Goal: Task Accomplishment & Management: Manage account settings

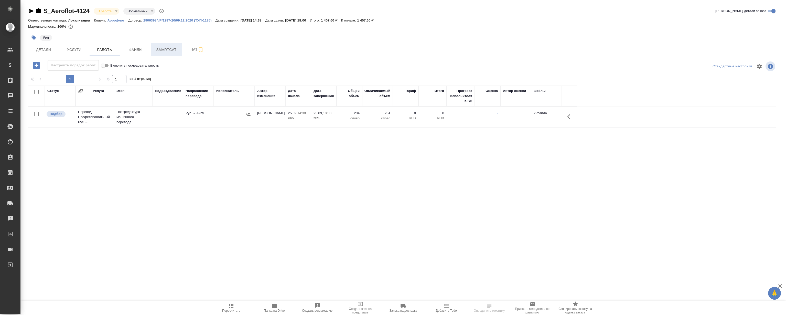
click at [159, 46] on button "Smartcat" at bounding box center [166, 49] width 31 height 13
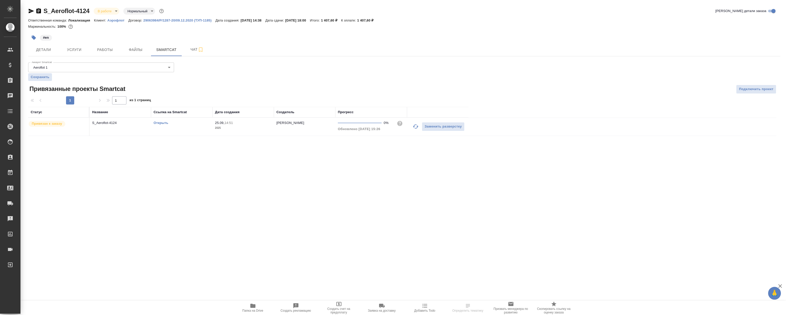
click at [166, 125] on div "Открыть" at bounding box center [182, 122] width 56 height 5
click at [162, 119] on td "Открыть" at bounding box center [181, 127] width 61 height 18
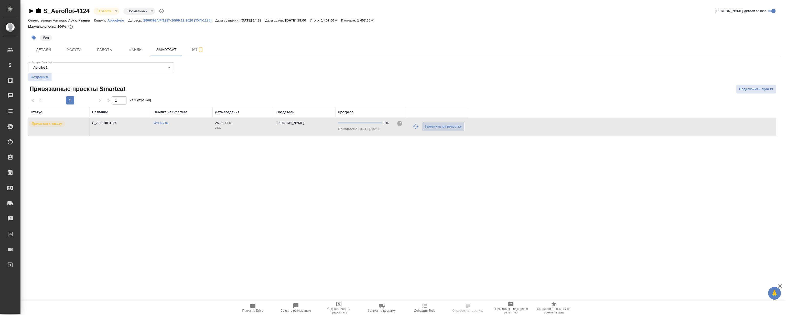
click at [159, 123] on link "Открыть" at bounding box center [161, 123] width 15 height 4
click at [110, 52] on span "Работы" at bounding box center [105, 50] width 25 height 6
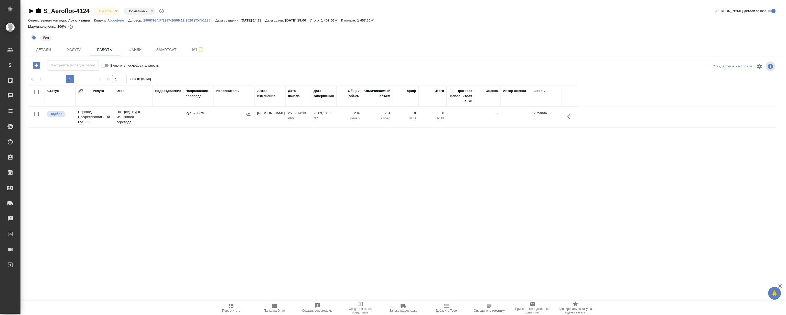
click at [570, 117] on icon "button" at bounding box center [570, 117] width 6 height 6
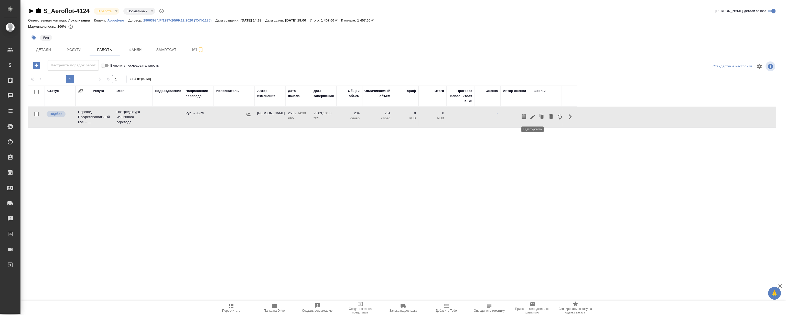
click at [531, 116] on icon "button" at bounding box center [533, 117] width 6 height 6
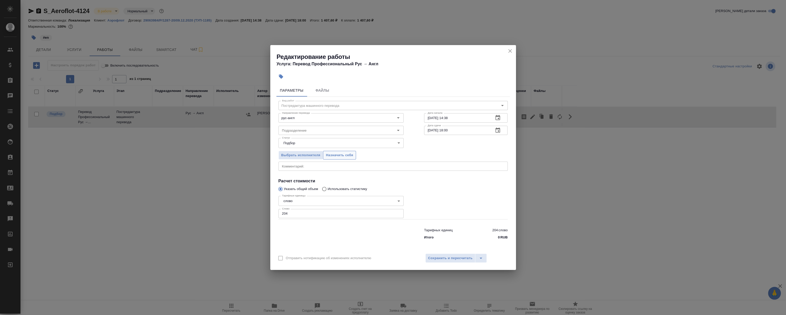
click at [352, 156] on span "Назначить себя" at bounding box center [339, 155] width 27 height 6
click at [509, 48] on icon "close" at bounding box center [510, 51] width 6 height 6
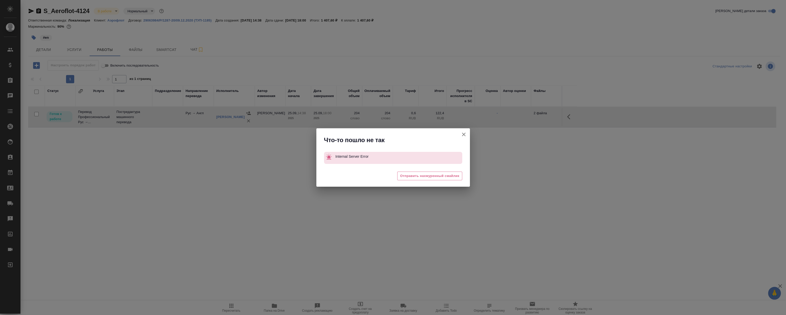
click at [573, 117] on div "Что-то пошло не так Internal Server Error 😖 Отправить нахмуренный смайлик" at bounding box center [393, 157] width 786 height 315
click at [463, 136] on icon "button" at bounding box center [464, 134] width 6 height 6
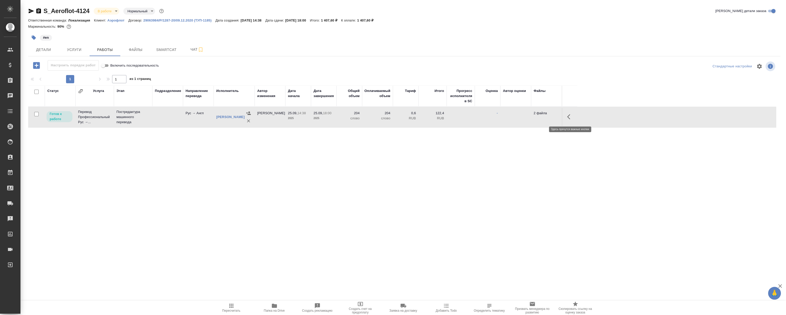
click at [571, 115] on icon "button" at bounding box center [570, 117] width 6 height 6
click at [533, 115] on icon "button" at bounding box center [533, 117] width 6 height 6
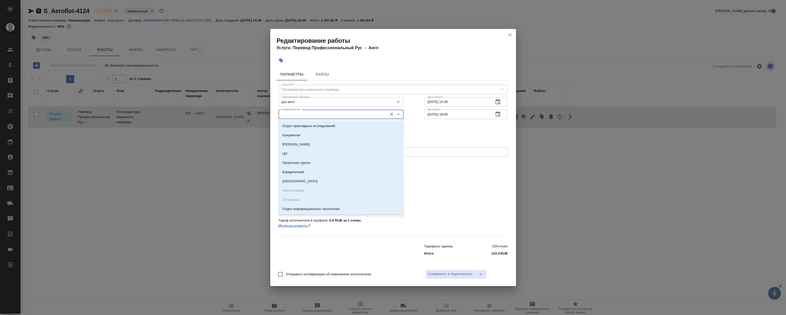
click at [335, 115] on input "Подразделение" at bounding box center [332, 114] width 105 height 6
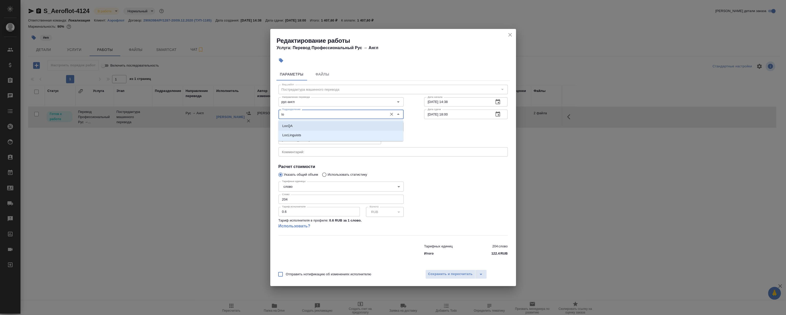
click at [298, 123] on li "LocQA" at bounding box center [340, 125] width 125 height 9
type input "LocQA"
click at [305, 126] on body "🙏 .cls-1 fill:#fff; AWATERA [PERSON_NAME] Клиенты Спецификации Заказы 0 Чаты To…" at bounding box center [393, 157] width 786 height 315
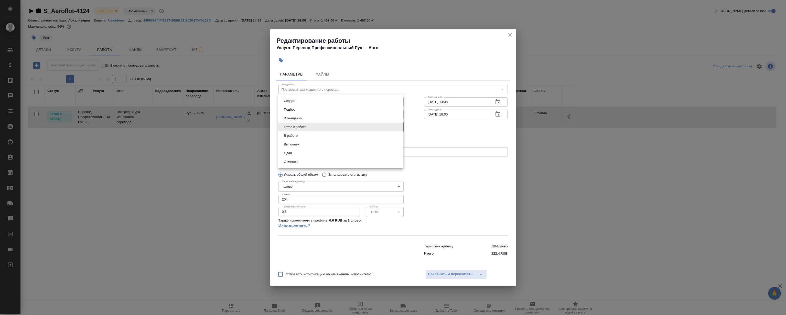
click at [305, 151] on li "Сдан" at bounding box center [340, 153] width 125 height 9
type input "closed"
click at [448, 270] on button "Сохранить и пересчитать" at bounding box center [451, 274] width 50 height 9
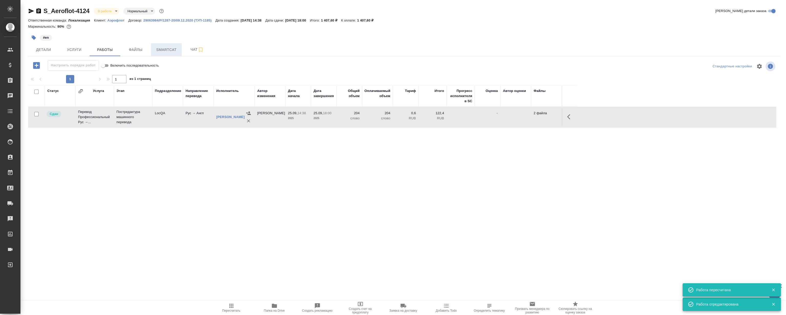
click at [170, 50] on span "Smartcat" at bounding box center [166, 50] width 25 height 6
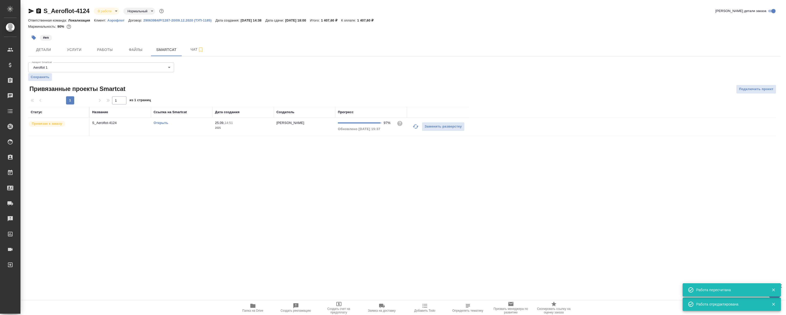
click at [160, 123] on link "Открыть" at bounding box center [161, 123] width 15 height 4
